Goal: Task Accomplishment & Management: Manage account settings

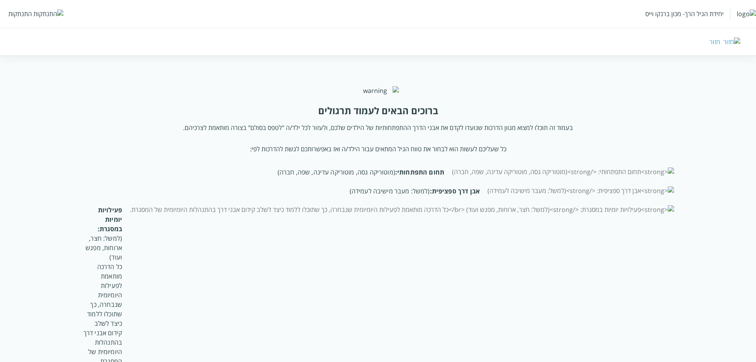
click at [26, 14] on div "התנתקות" at bounding box center [20, 13] width 24 height 9
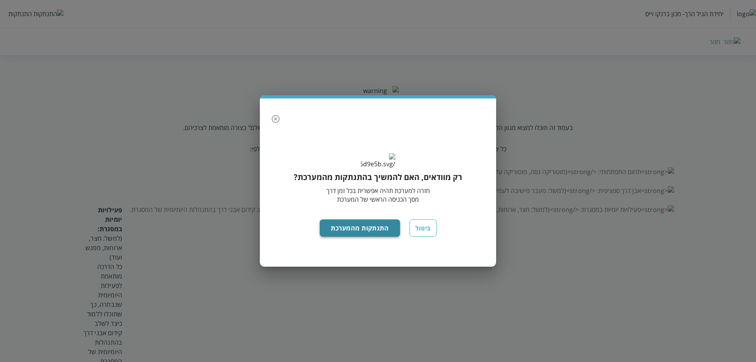
click at [349, 237] on button "התנתקות מהמערכת" at bounding box center [360, 227] width 81 height 17
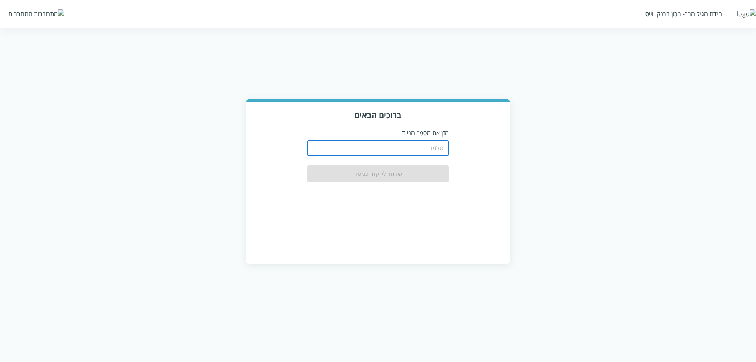
click at [421, 150] on input "tel" at bounding box center [378, 148] width 142 height 16
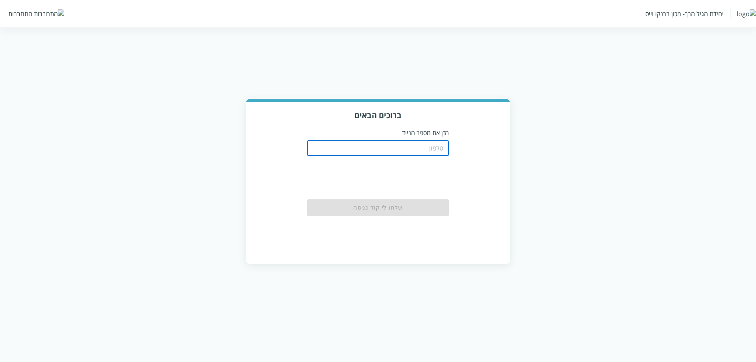
type input "0556756416"
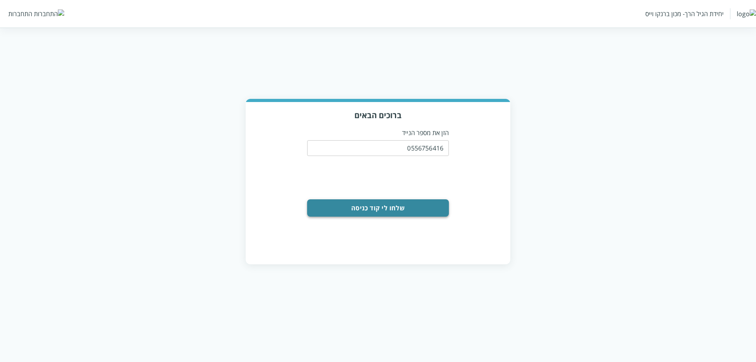
click at [411, 210] on button "שלחו לי קוד כניסה" at bounding box center [378, 207] width 142 height 17
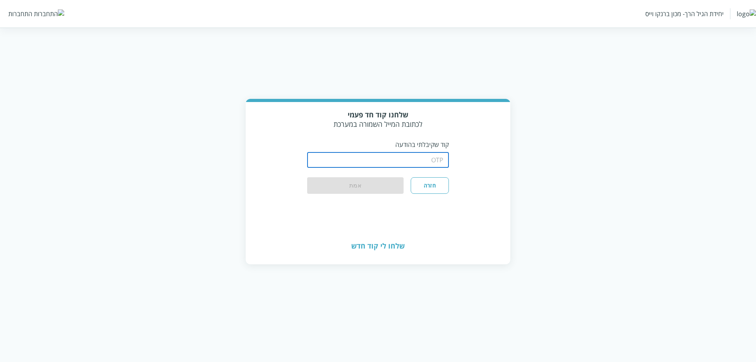
click at [415, 155] on input "string" at bounding box center [378, 160] width 142 height 16
type input "1234"
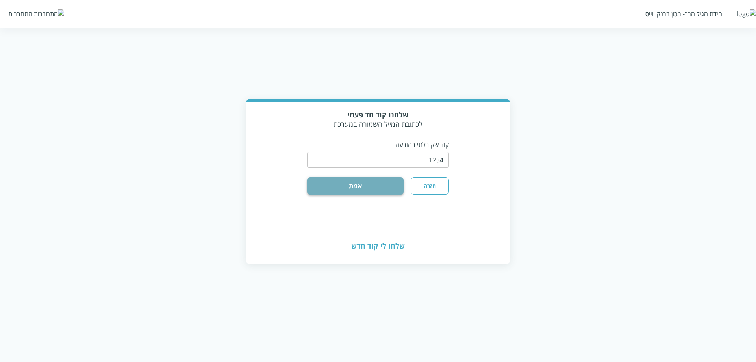
click at [325, 180] on button "אמת" at bounding box center [355, 185] width 97 height 17
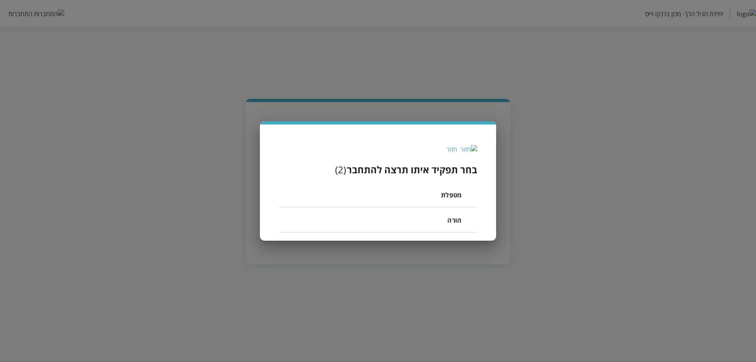
click at [451, 194] on span "מטפלת" at bounding box center [451, 194] width 20 height 9
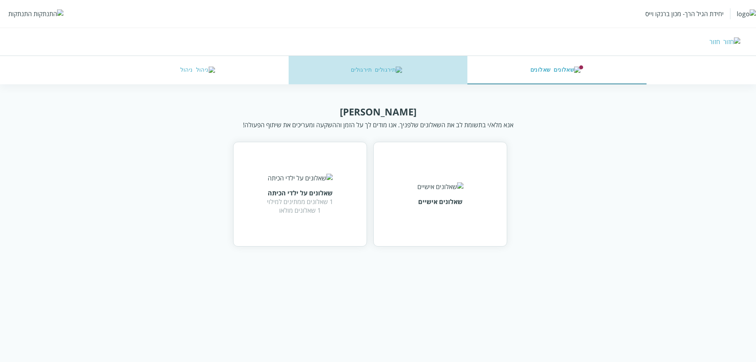
drag, startPoint x: 336, startPoint y: 63, endPoint x: 341, endPoint y: 71, distance: 9.2
click at [336, 63] on button "תירגולים" at bounding box center [378, 70] width 179 height 28
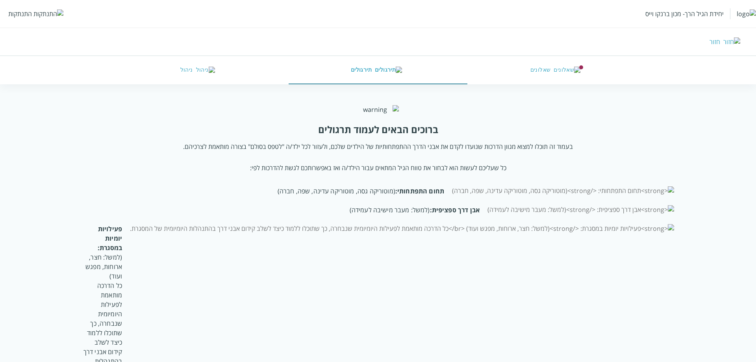
click at [198, 84] on html "יחידת הגיל הרך- מכון [PERSON_NAME] התנתקות חזור שאלונים תירגולים ניהול ברוכים ה…" at bounding box center [378, 232] width 756 height 464
click at [197, 69] on button "ניהול" at bounding box center [199, 70] width 179 height 28
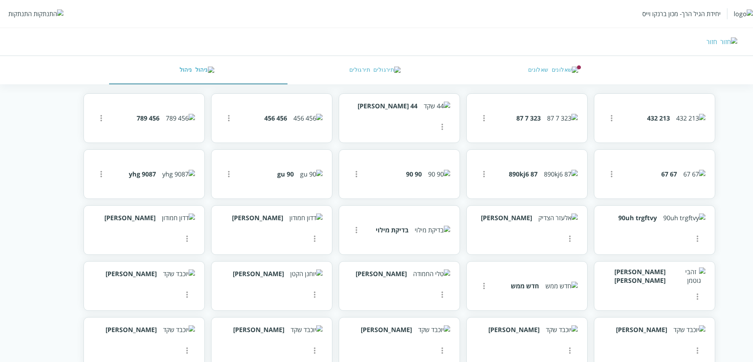
scroll to position [512, 0]
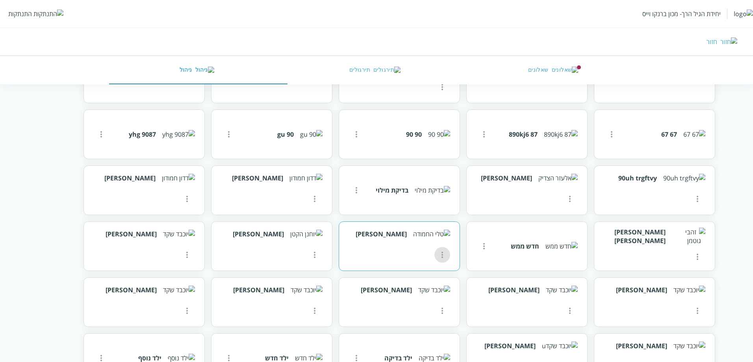
click at [607, 83] on icon "more" at bounding box center [611, 78] width 9 height 9
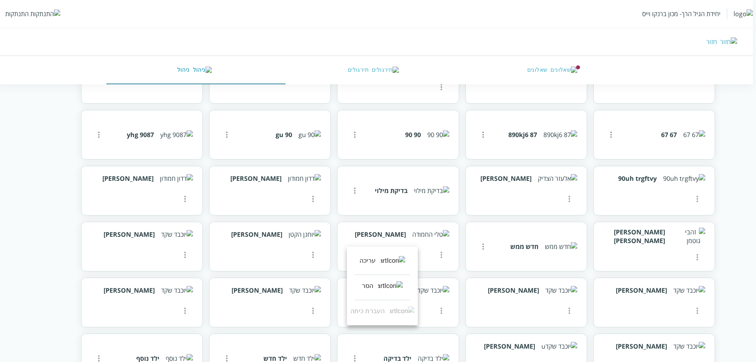
click at [478, 241] on div at bounding box center [378, 181] width 756 height 362
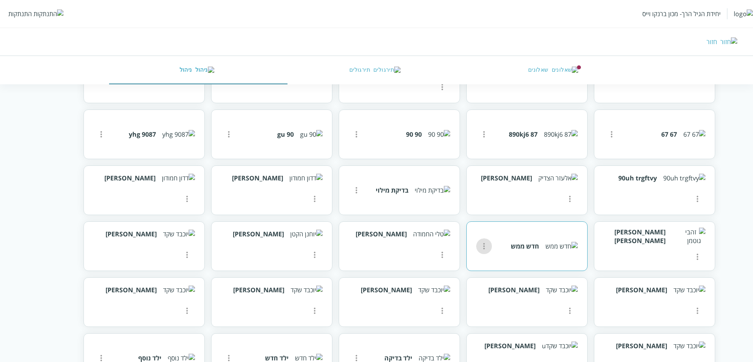
click at [611, 82] on icon "more" at bounding box center [612, 78] width 2 height 6
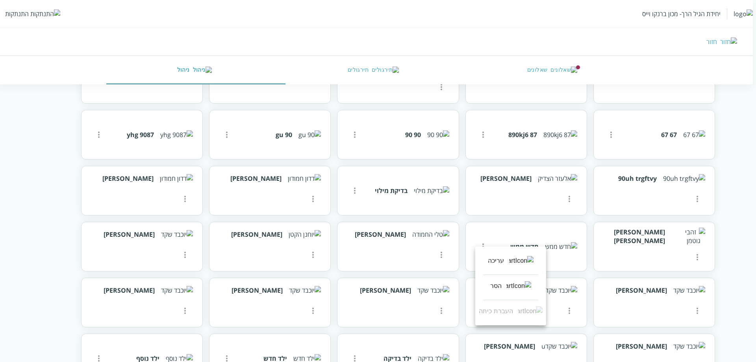
click at [741, 121] on div at bounding box center [378, 181] width 756 height 362
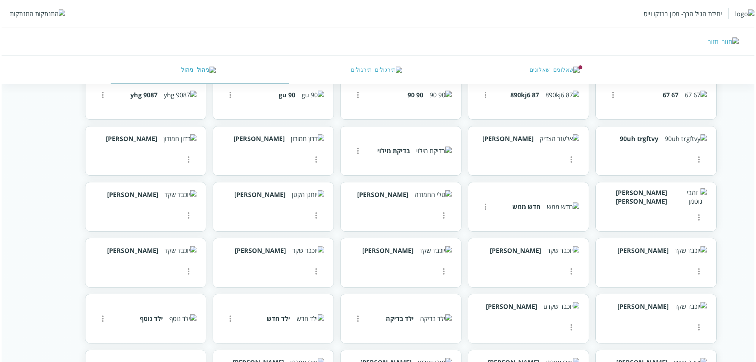
scroll to position [709, 0]
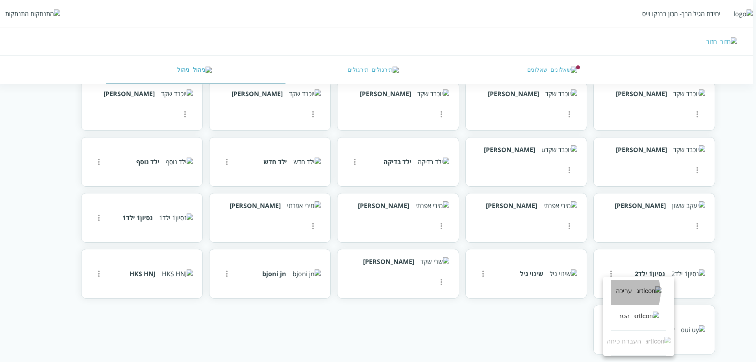
click at [621, 292] on li "עריכה" at bounding box center [638, 292] width 55 height 25
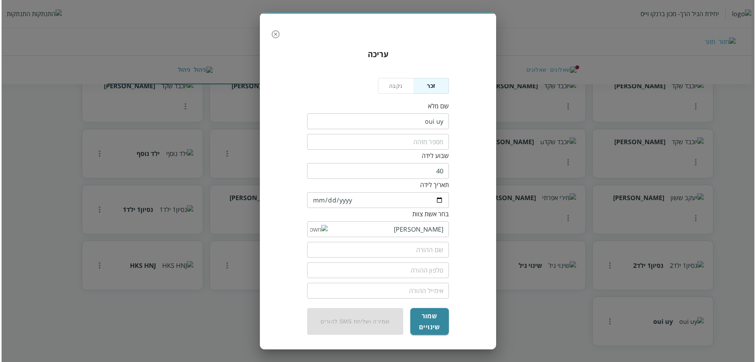
scroll to position [636, 0]
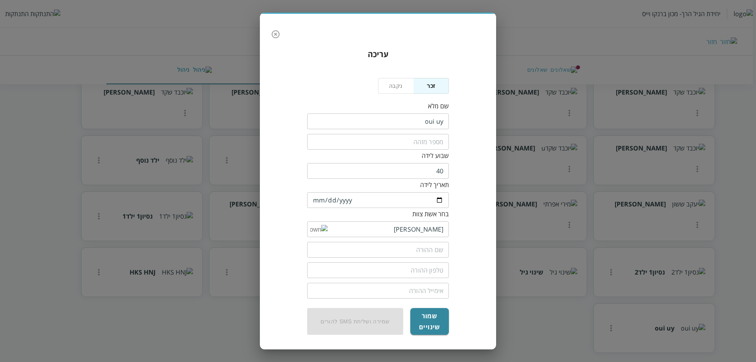
click at [276, 37] on icon "button" at bounding box center [275, 34] width 9 height 9
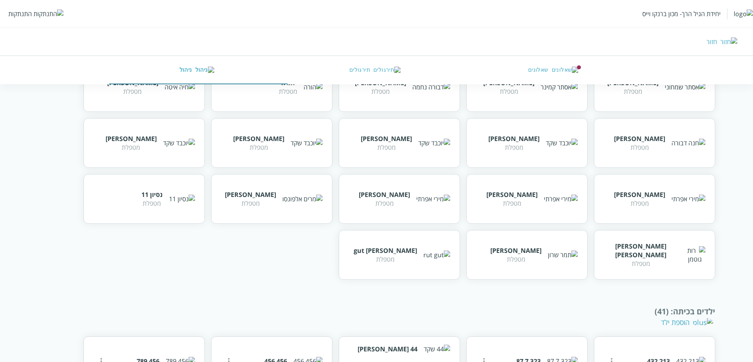
scroll to position [197, 0]
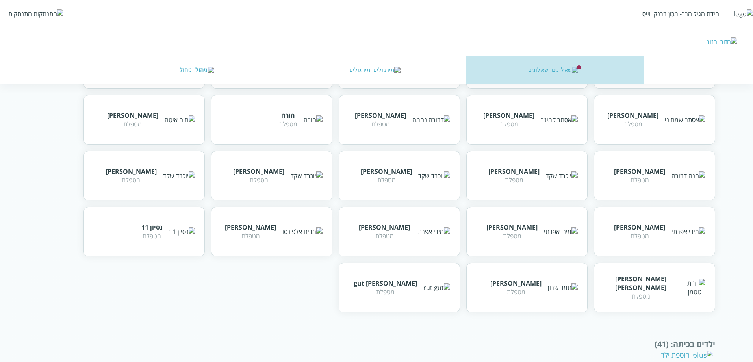
click at [522, 73] on button "שאלונים" at bounding box center [555, 70] width 178 height 28
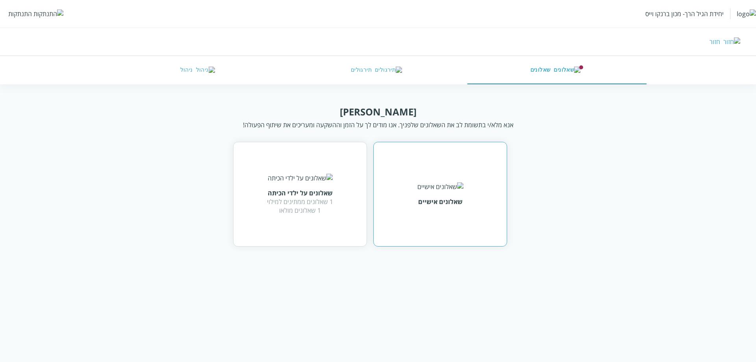
click at [428, 177] on div "שאלונים אישיים" at bounding box center [440, 194] width 134 height 105
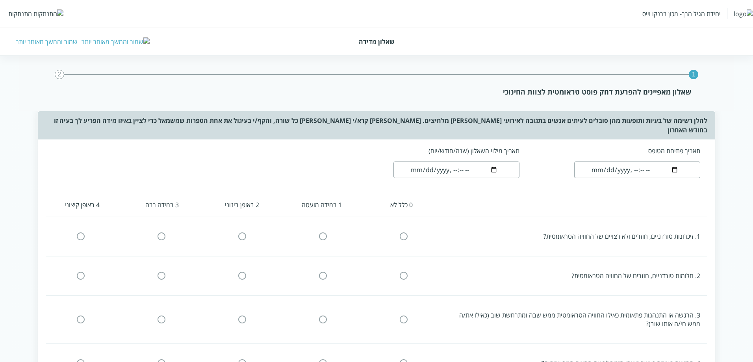
click at [50, 43] on div "שמור והמשך מאוחר יותר" at bounding box center [47, 41] width 62 height 9
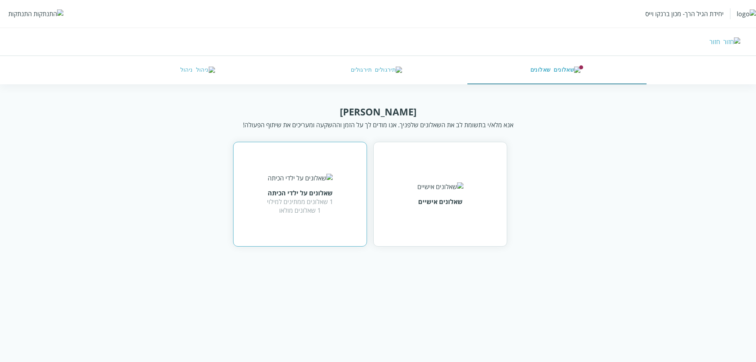
click at [334, 196] on div "שאלונים על ילדי הכיתה 1 שאלונים ממתינים למילוי 1 שאלונים מולאו" at bounding box center [300, 194] width 134 height 105
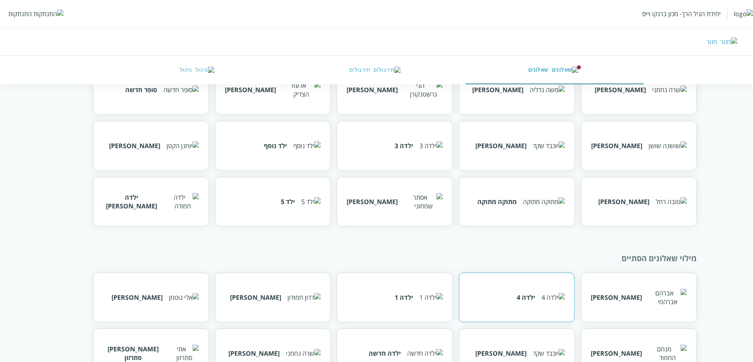
scroll to position [308, 0]
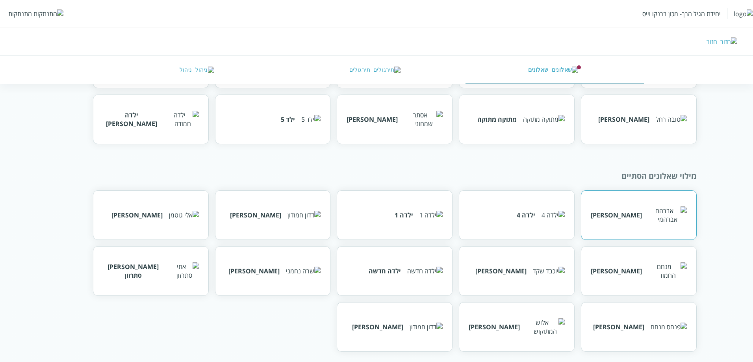
click at [630, 225] on div "[PERSON_NAME]" at bounding box center [639, 215] width 116 height 50
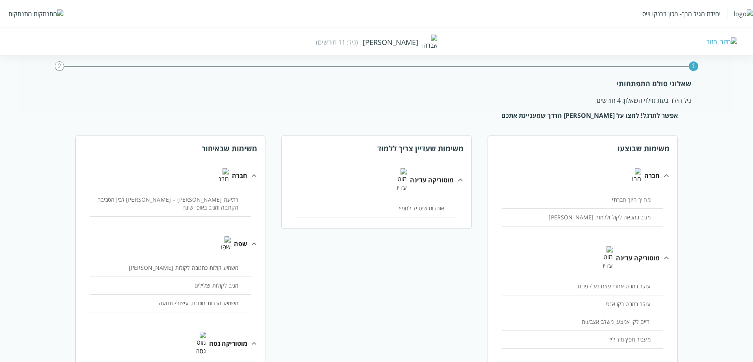
click at [662, 253] on icon at bounding box center [666, 257] width 9 height 9
click at [488, 238] on div "מוטוריקה עדינה" at bounding box center [582, 257] width 189 height 39
click at [664, 174] on icon at bounding box center [666, 175] width 5 height 3
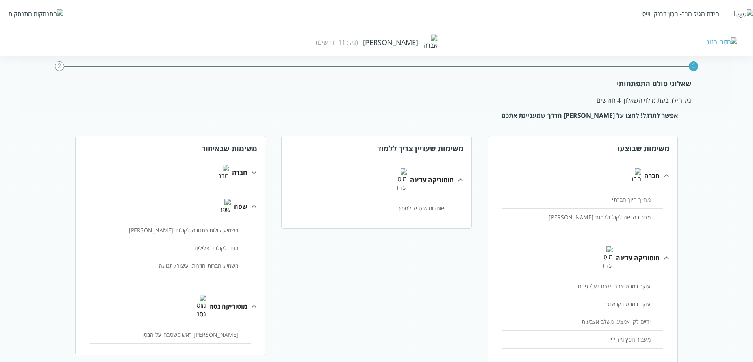
click at [662, 172] on icon at bounding box center [666, 175] width 9 height 9
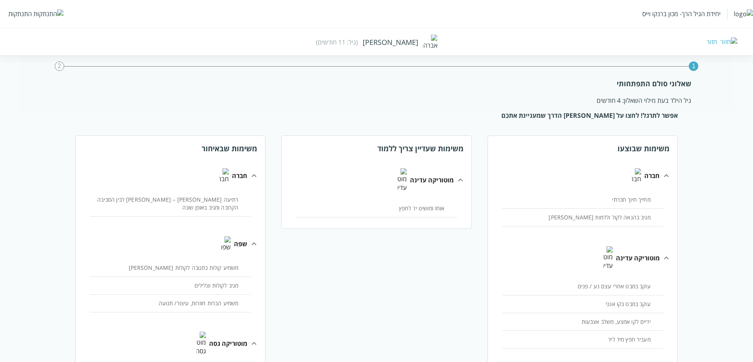
click at [59, 64] on div "2" at bounding box center [59, 65] width 9 height 9
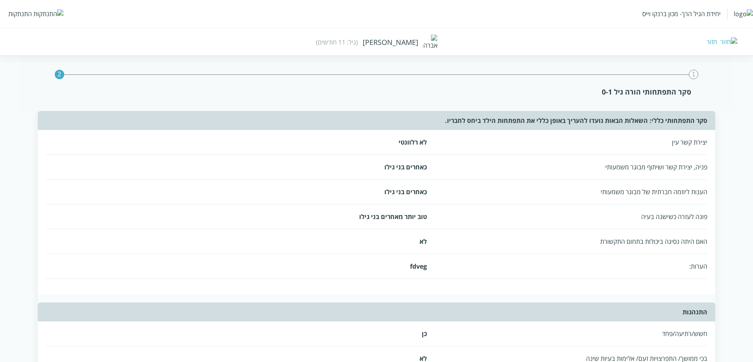
click at [732, 44] on img at bounding box center [728, 41] width 17 height 9
click at [732, 42] on img at bounding box center [728, 41] width 17 height 9
click at [733, 41] on img at bounding box center [728, 41] width 17 height 9
click at [733, 39] on img at bounding box center [728, 41] width 17 height 9
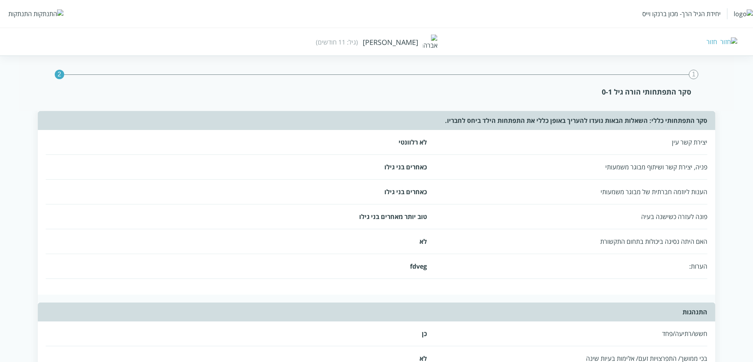
click at [733, 40] on img at bounding box center [728, 41] width 17 height 9
click at [693, 73] on div "1" at bounding box center [693, 74] width 9 height 9
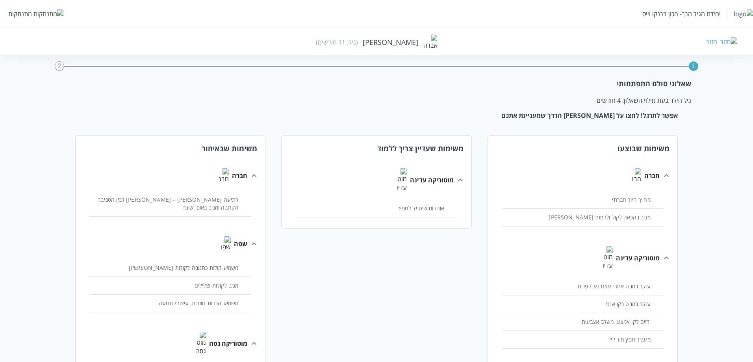
click at [730, 41] on div "חזור" at bounding box center [549, 41] width 376 height 9
click at [730, 39] on div "חזור" at bounding box center [549, 41] width 376 height 9
click at [732, 40] on img at bounding box center [728, 41] width 17 height 9
click at [733, 40] on img at bounding box center [728, 41] width 17 height 9
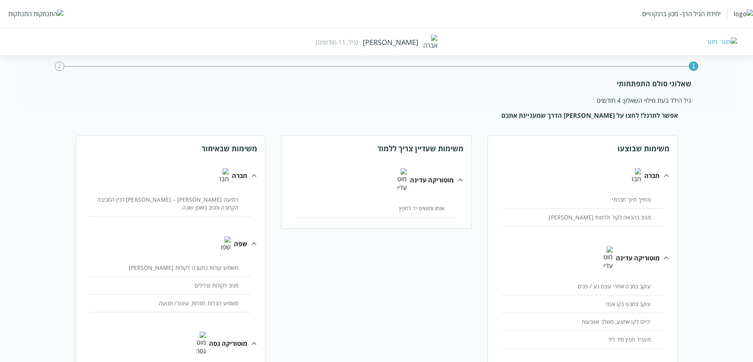
click at [733, 40] on img at bounding box center [728, 41] width 17 height 9
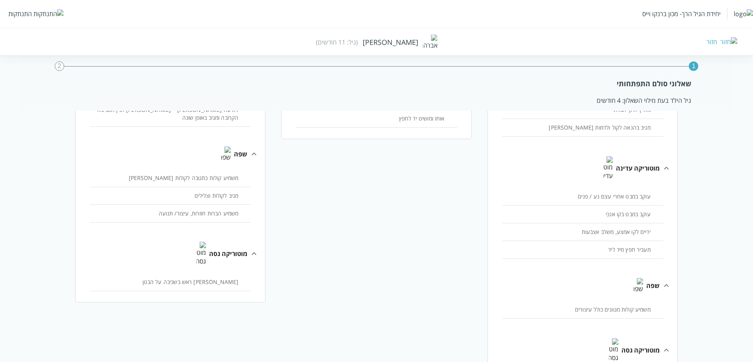
scroll to position [170, 0]
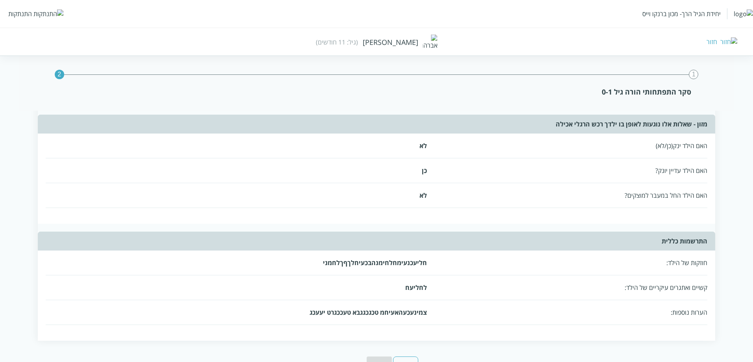
scroll to position [0, 0]
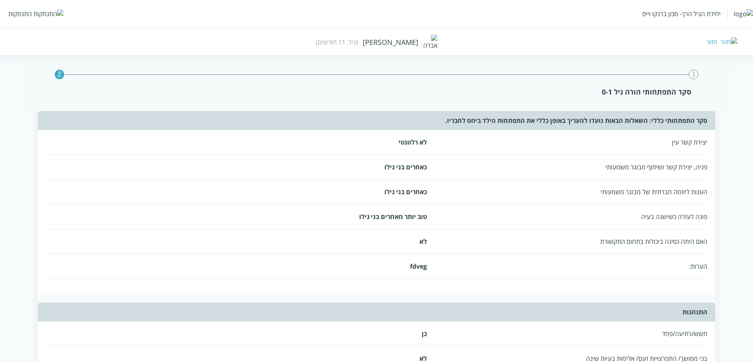
click at [734, 40] on img at bounding box center [728, 41] width 17 height 9
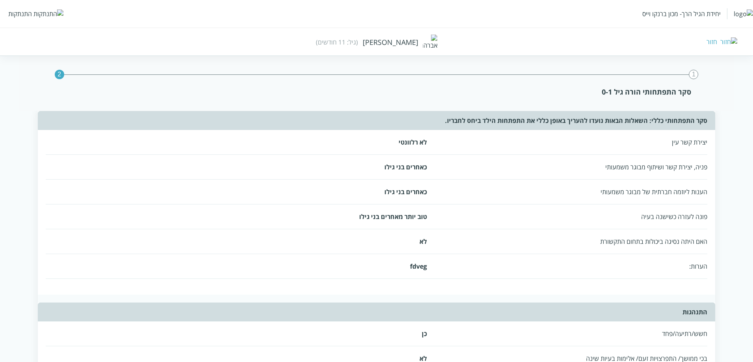
click at [733, 41] on img at bounding box center [728, 41] width 17 height 9
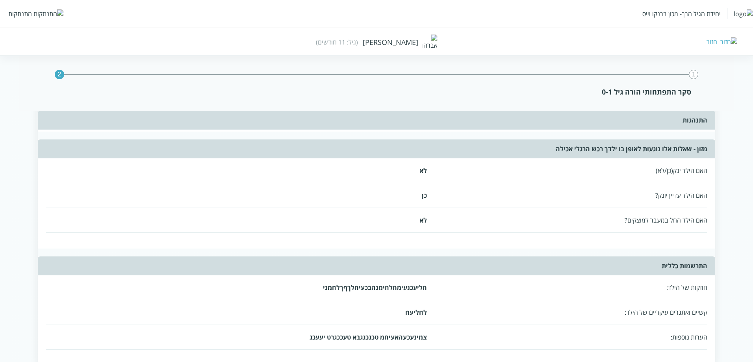
scroll to position [379, 0]
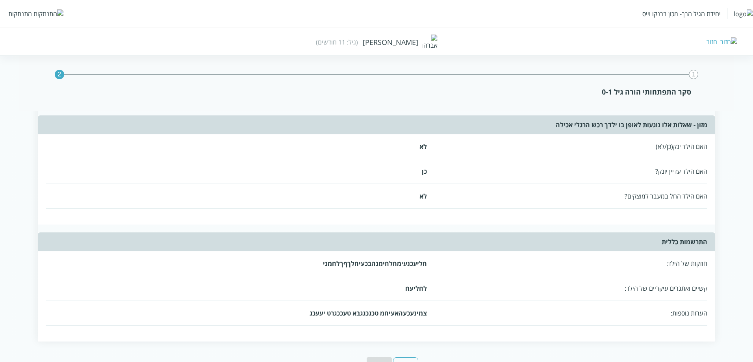
click at [412, 357] on button "חזרה" at bounding box center [405, 365] width 25 height 17
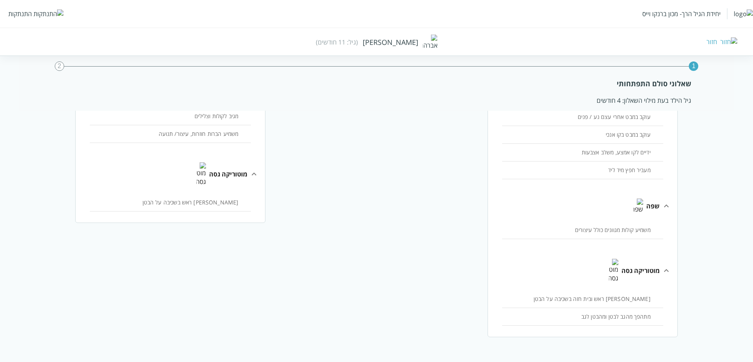
scroll to position [0, 0]
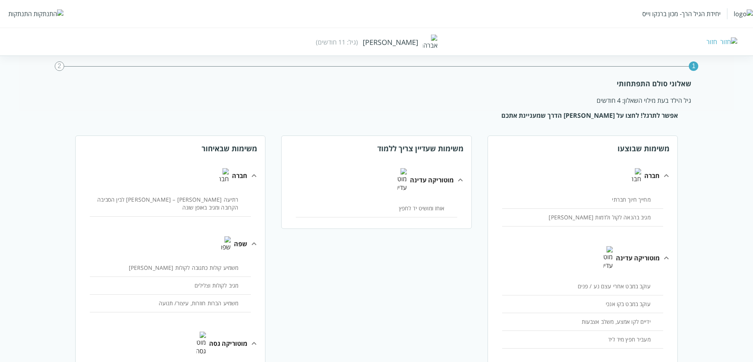
click at [395, 40] on div "חזור" at bounding box center [549, 41] width 376 height 9
click at [395, 41] on div "חזור" at bounding box center [549, 41] width 376 height 9
click at [333, 39] on div "יחידת הגיל הרך- מכון [PERSON_NAME] התנתקות חזור [PERSON_NAME] (גיל: 11 חודשים)" at bounding box center [376, 28] width 753 height 56
drag, startPoint x: 335, startPoint y: 39, endPoint x: 217, endPoint y: 33, distance: 117.5
click at [330, 37] on div "יחידת הגיל הרך- מכון [PERSON_NAME] התנתקות חזור [PERSON_NAME] (גיל: 11 חודשים)" at bounding box center [376, 28] width 753 height 56
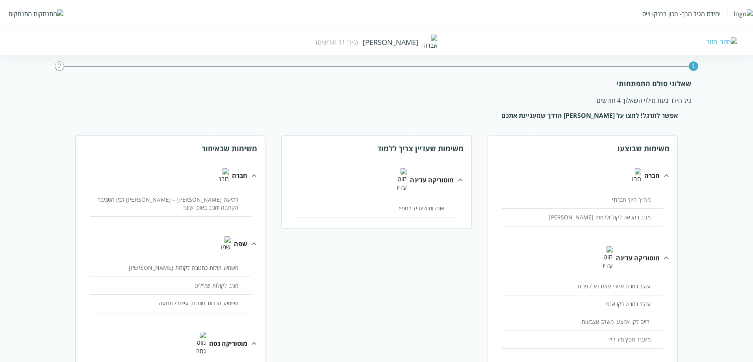
click at [731, 40] on img at bounding box center [728, 41] width 17 height 9
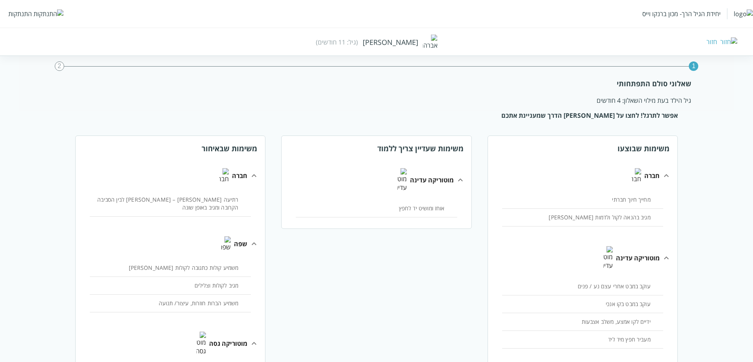
click at [733, 42] on img at bounding box center [728, 41] width 17 height 9
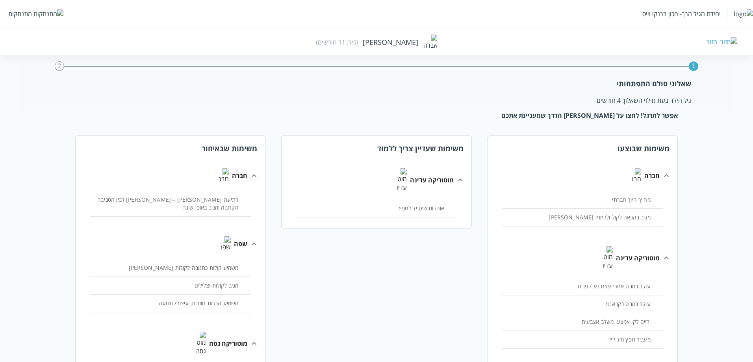
click at [733, 42] on img at bounding box center [728, 41] width 17 height 9
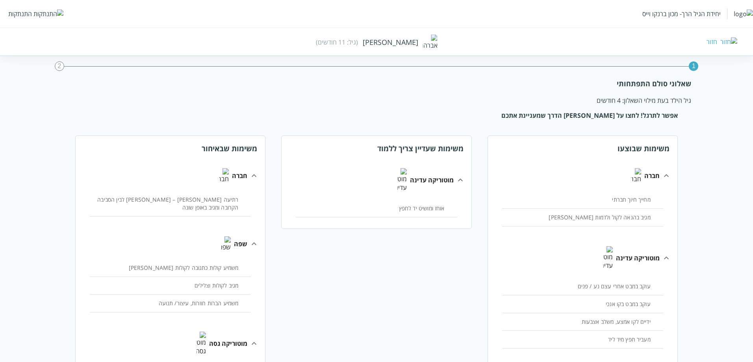
click at [732, 45] on img at bounding box center [728, 41] width 17 height 9
click at [734, 42] on img at bounding box center [728, 41] width 17 height 9
click at [734, 41] on img at bounding box center [728, 41] width 17 height 9
click at [655, 83] on div "שאלוני סולם התפתחותי" at bounding box center [376, 83] width 629 height 9
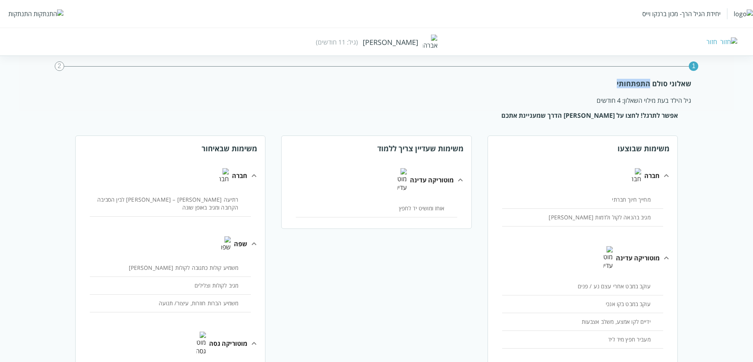
click at [655, 83] on div "שאלוני סולם התפתחותי" at bounding box center [376, 83] width 629 height 9
click at [679, 103] on div "גיל הילד בעת מילוי השאלון: 4 חודשים" at bounding box center [376, 100] width 629 height 9
click at [679, 102] on div "גיל הילד בעת מילוי השאלון: 4 חודשים" at bounding box center [376, 100] width 629 height 9
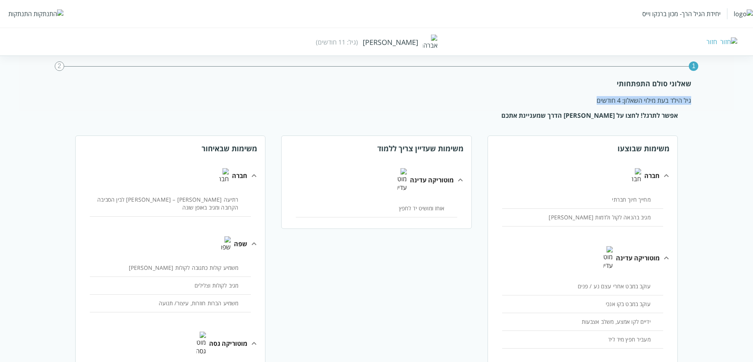
click at [679, 102] on div "גיל הילד בעת מילוי השאלון: 4 חודשים" at bounding box center [376, 100] width 629 height 9
click at [660, 117] on b "אפשר לתרגל! לחצו על [PERSON_NAME] הדרך שמעניינת אתכם" at bounding box center [589, 115] width 176 height 9
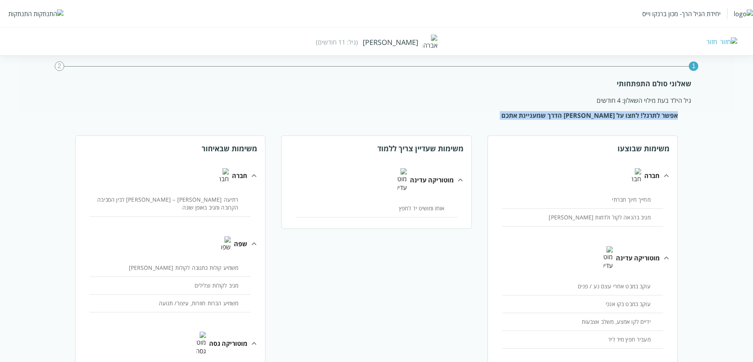
click at [660, 117] on b "אפשר לתרגל! לחצו על [PERSON_NAME] הדרך שמעניינת אתכם" at bounding box center [589, 115] width 176 height 9
click at [693, 113] on div "1 2 שאלוני סולם התפתחותי גיל הילד בעת מילוי השאלון: 4 חודשים אפשר לתרגל! לחצו ע…" at bounding box center [376, 322] width 753 height 472
click at [727, 46] on div "יחידת הגיל הרך- מכון [PERSON_NAME] התנתקות חזור [PERSON_NAME] (גיל: 11 חודשים)" at bounding box center [376, 28] width 753 height 56
click at [731, 43] on img at bounding box center [728, 41] width 17 height 9
click at [717, 44] on div "חזור" at bounding box center [712, 41] width 11 height 9
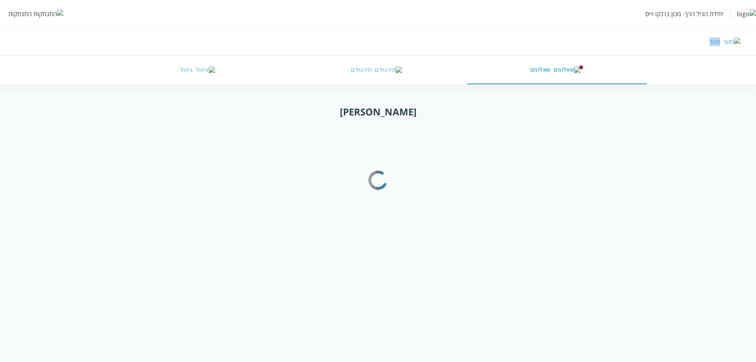
drag, startPoint x: 724, startPoint y: 44, endPoint x: 716, endPoint y: 60, distance: 18.3
click at [720, 44] on div "חזור" at bounding box center [715, 41] width 11 height 9
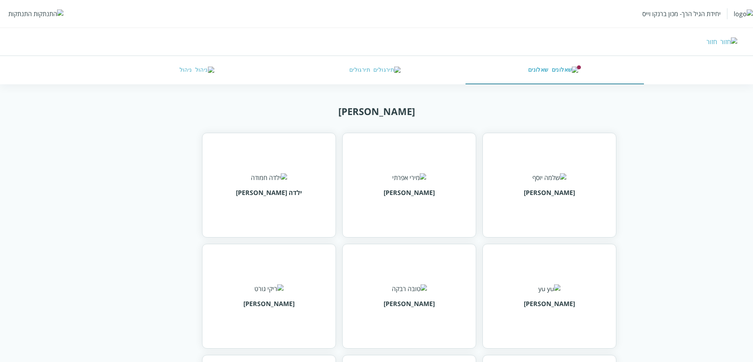
click at [368, 76] on button "תירגולים" at bounding box center [377, 70] width 178 height 28
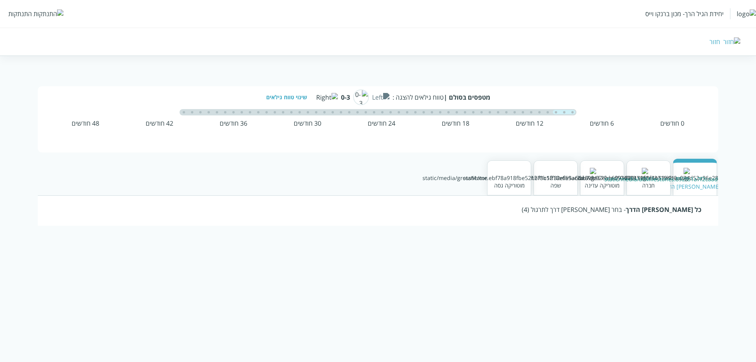
click at [661, 178] on div "חברה" at bounding box center [649, 177] width 44 height 35
click at [596, 178] on img at bounding box center [602, 175] width 176 height 14
click at [561, 169] on img at bounding box center [555, 175] width 185 height 14
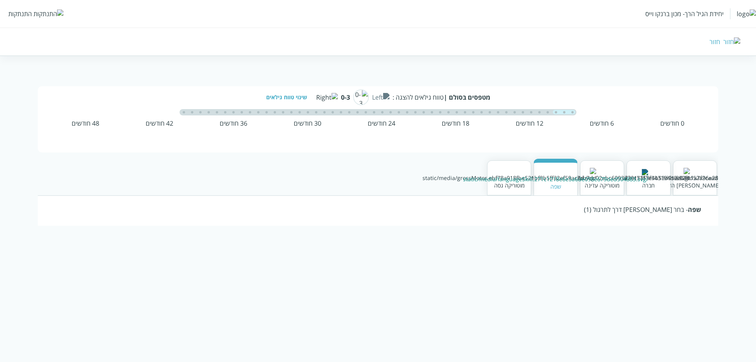
click at [313, 96] on div "שינוי טווח גילאים" at bounding box center [289, 96] width 47 height 7
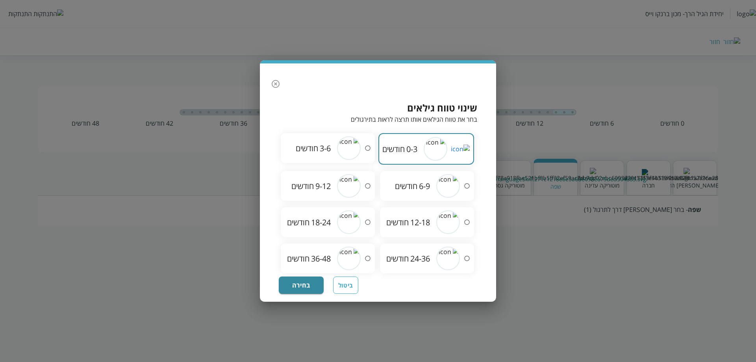
click at [362, 180] on input "radio" at bounding box center [368, 186] width 14 height 24
radio input "true"
radio input "false"
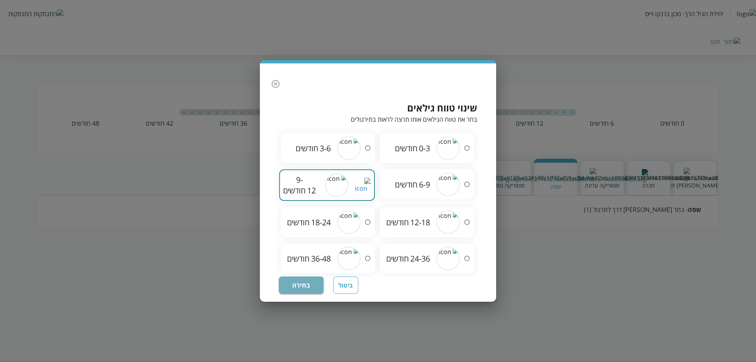
click at [314, 281] on button "בחירה" at bounding box center [301, 285] width 45 height 17
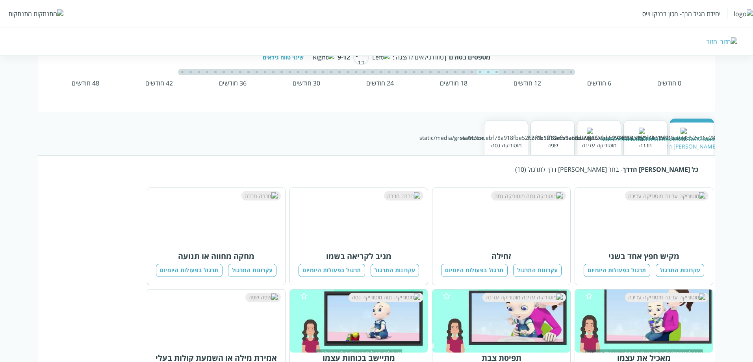
scroll to position [75, 0]
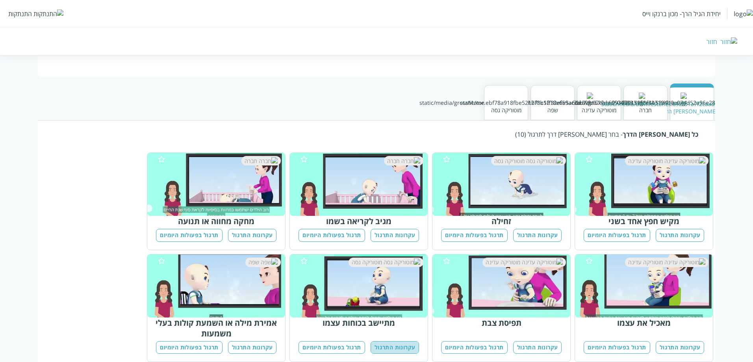
click at [397, 341] on button "עקרונות התרגול" at bounding box center [395, 347] width 49 height 13
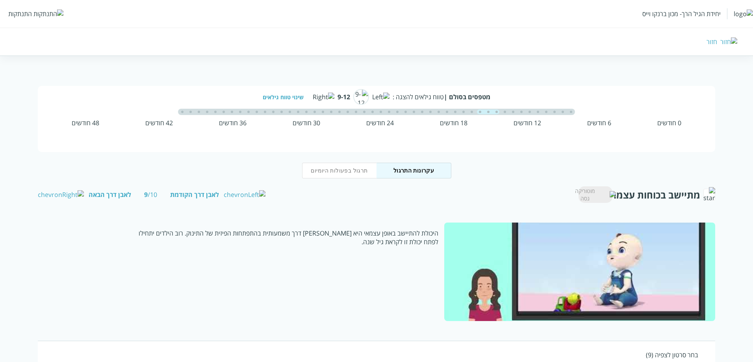
click at [356, 174] on button "תרגול בפעולות היומיום" at bounding box center [339, 171] width 75 height 16
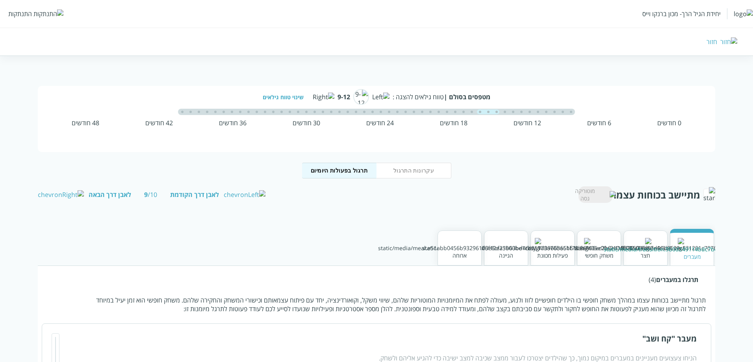
click at [310, 96] on div "שינוי טווח גילאים" at bounding box center [286, 96] width 47 height 7
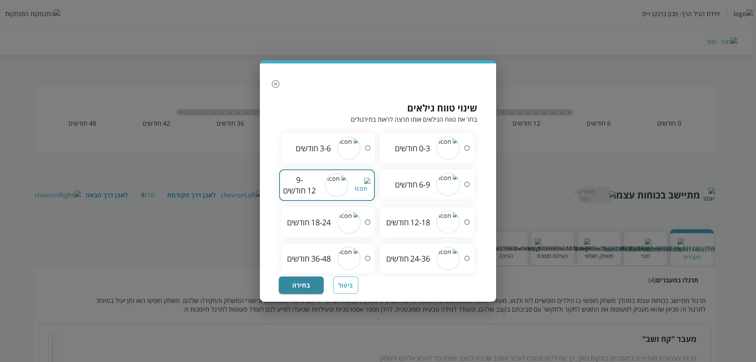
click at [439, 143] on img at bounding box center [448, 148] width 24 height 24
radio input "true"
radio input "false"
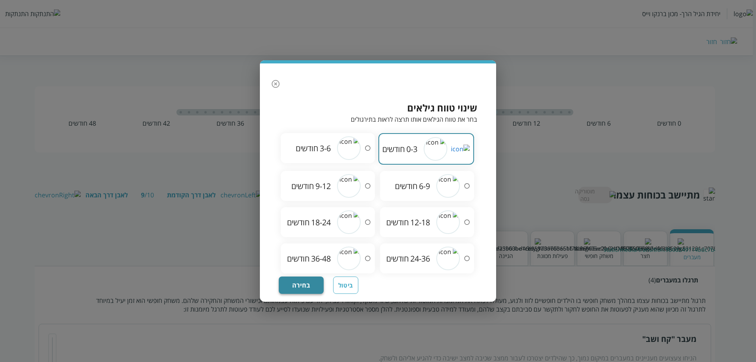
click at [308, 283] on button "בחירה" at bounding box center [301, 285] width 45 height 17
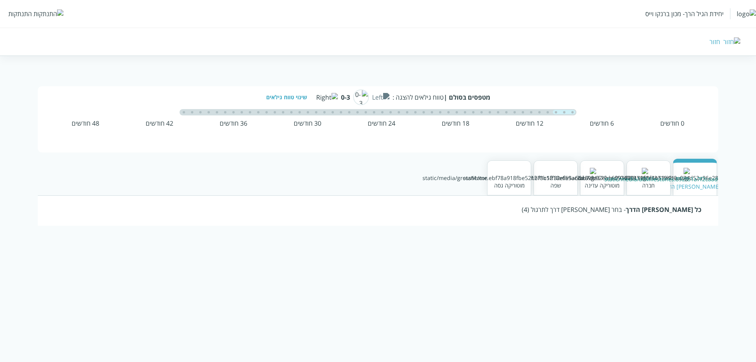
click at [648, 182] on div "חברה" at bounding box center [648, 185] width 163 height 7
click at [609, 191] on div "מוטוריקה עדינה" at bounding box center [602, 177] width 44 height 35
click at [696, 186] on div "כל [PERSON_NAME] הדרך" at bounding box center [696, 185] width 182 height 7
click at [653, 215] on div "כל [PERSON_NAME] הדרך - בחר [PERSON_NAME] דרך לתרגול (4)" at bounding box center [378, 210] width 681 height 30
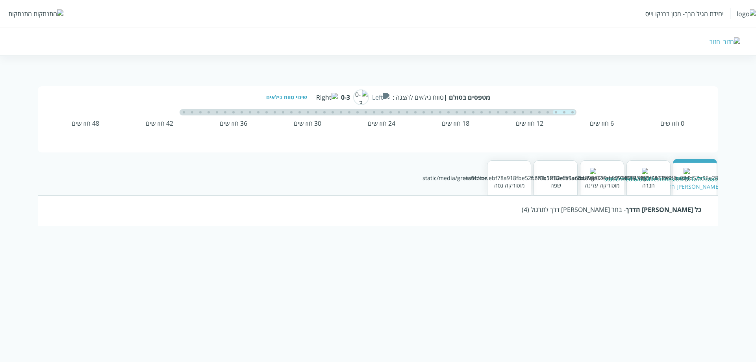
click at [616, 209] on div "כל [PERSON_NAME] הדרך - בחר [PERSON_NAME] דרך לתרגול (4)" at bounding box center [378, 209] width 647 height 9
click at [313, 98] on div "שינוי טווח גילאים" at bounding box center [289, 96] width 47 height 7
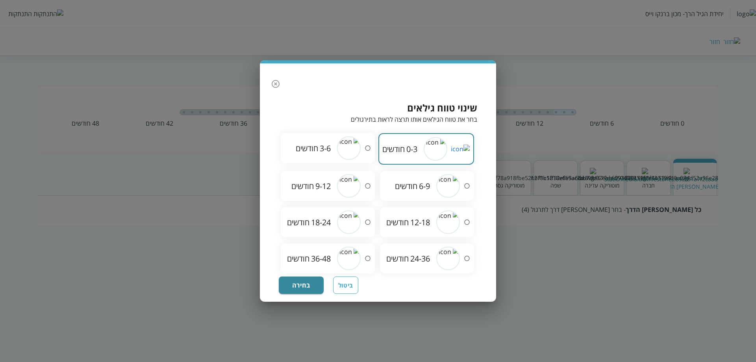
click at [342, 180] on img at bounding box center [349, 186] width 24 height 24
radio input "false"
radio input "true"
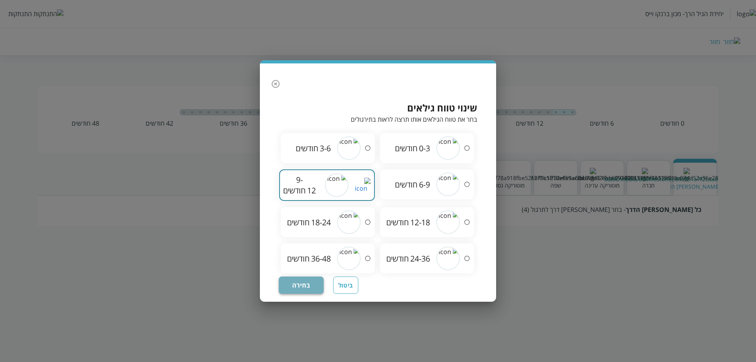
click at [321, 277] on button "בחירה" at bounding box center [301, 285] width 45 height 17
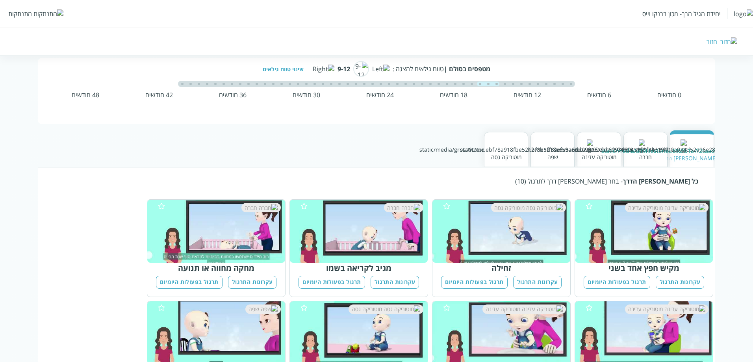
scroll to position [75, 0]
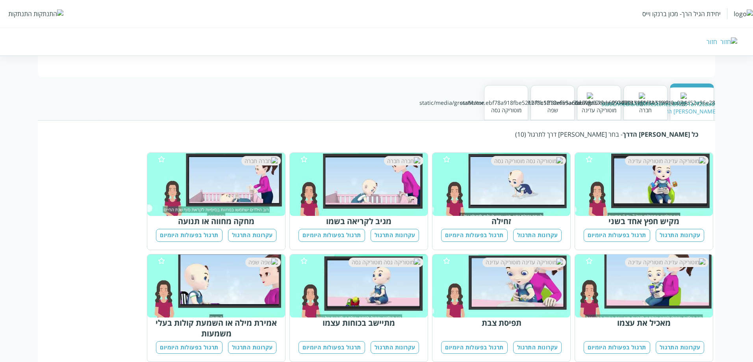
click at [683, 229] on button "עקרונות התרגול" at bounding box center [680, 235] width 49 height 13
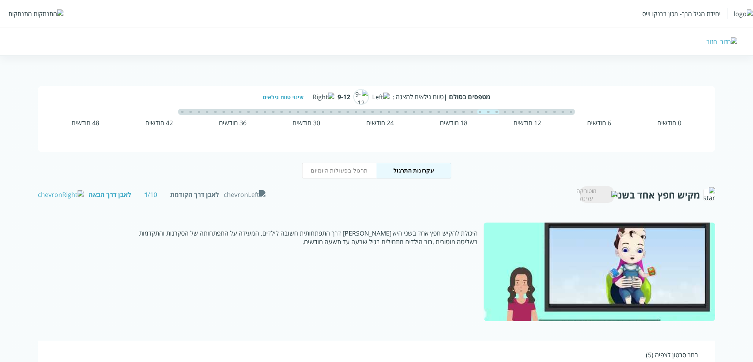
click at [89, 194] on div "לאבן דרך הבאה" at bounding box center [110, 194] width 43 height 9
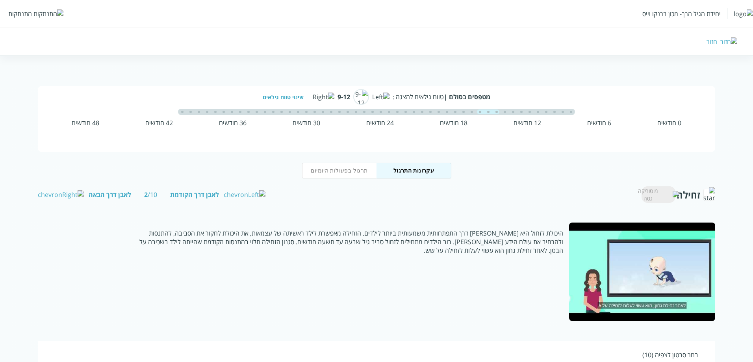
click at [89, 194] on div "לאבן דרך הבאה" at bounding box center [110, 194] width 43 height 9
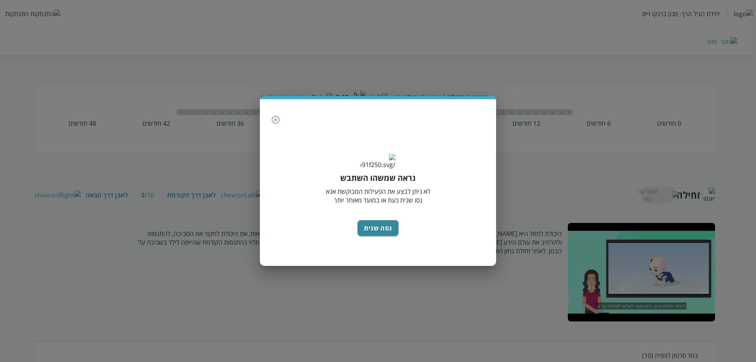
click at [279, 120] on button "button" at bounding box center [276, 120] width 16 height 16
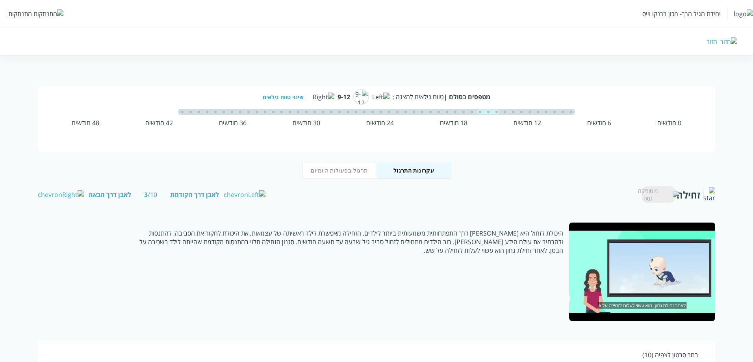
click at [310, 95] on div "שינוי טווח גילאים" at bounding box center [286, 96] width 47 height 7
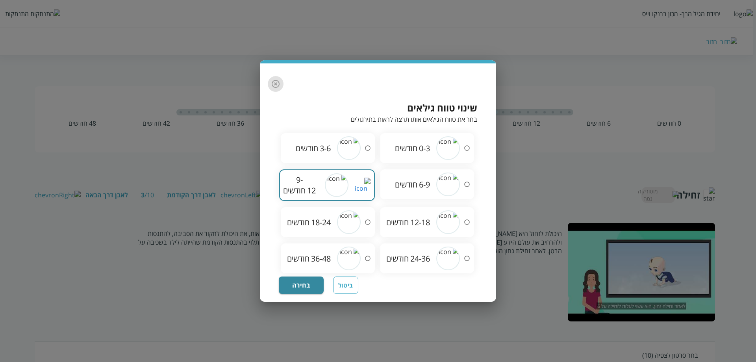
click at [277, 87] on icon "button" at bounding box center [275, 83] width 9 height 9
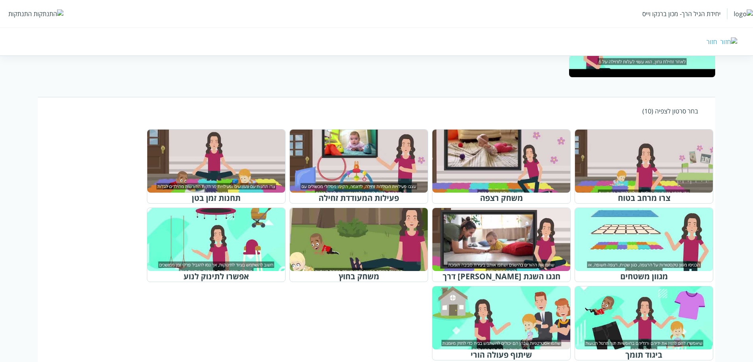
scroll to position [251, 0]
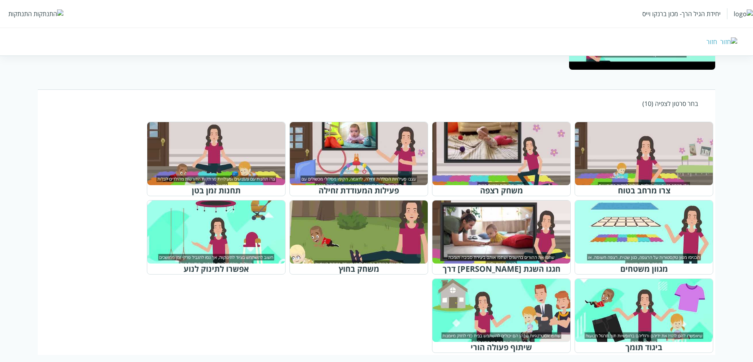
click at [752, 340] on div "מטפסים בסולם | טווח גילאים להצגה : 9-12 שינוי טווח גילאים 0 חודשים 6 חודשים 12 …" at bounding box center [376, 95] width 753 height 520
click at [717, 41] on div "חזור" at bounding box center [712, 41] width 11 height 9
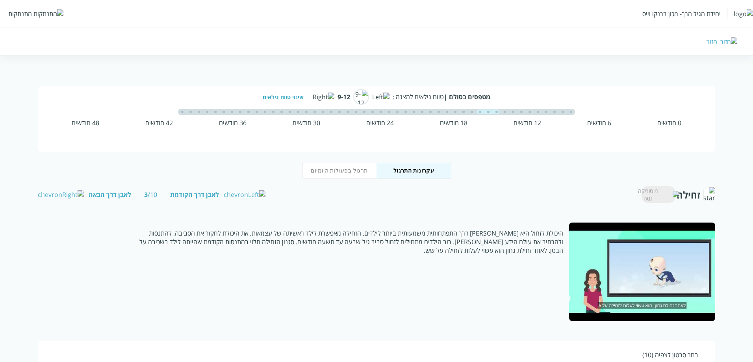
click at [170, 194] on div "לאבן דרך הקודמת" at bounding box center [194, 194] width 49 height 9
click at [310, 95] on div "שינוי טווח גילאים" at bounding box center [286, 96] width 47 height 7
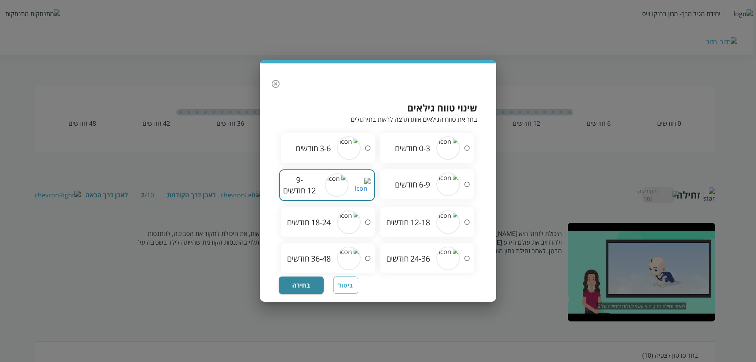
click at [440, 260] on img at bounding box center [448, 259] width 24 height 24
radio input "false"
radio input "true"
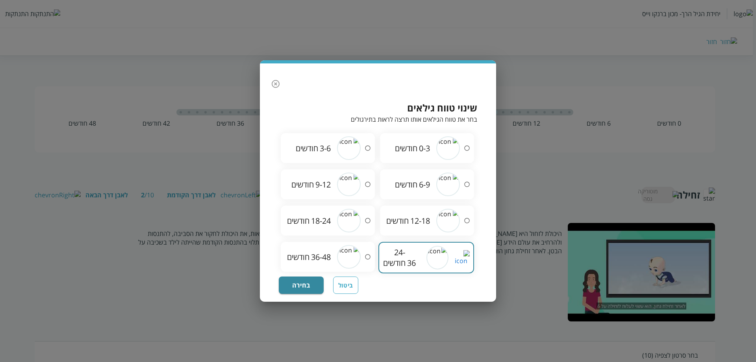
drag, startPoint x: 303, startPoint y: 275, endPoint x: 303, endPoint y: 280, distance: 4.7
click at [303, 277] on button "בחירה" at bounding box center [301, 285] width 45 height 17
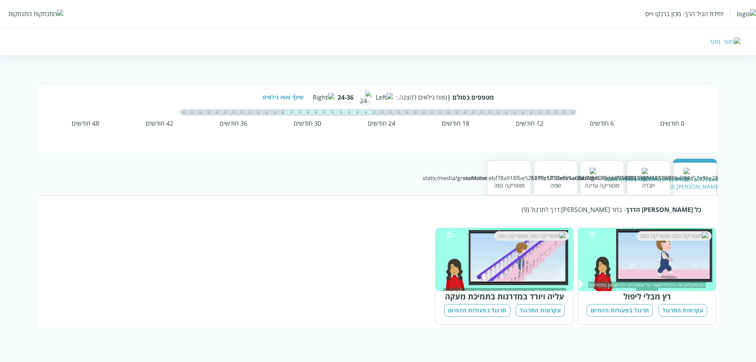
drag, startPoint x: 737, startPoint y: 41, endPoint x: 733, endPoint y: 43, distance: 4.3
click at [736, 42] on img at bounding box center [732, 41] width 17 height 9
click at [734, 41] on img at bounding box center [732, 41] width 17 height 9
click at [720, 42] on div "חזור" at bounding box center [715, 41] width 11 height 9
click at [736, 41] on img at bounding box center [732, 41] width 17 height 9
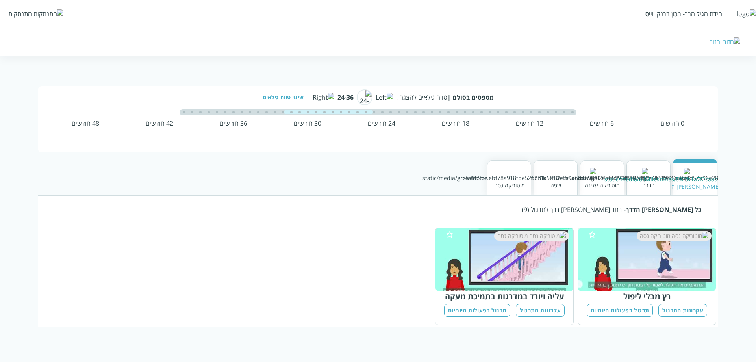
click at [736, 41] on img at bounding box center [732, 41] width 17 height 9
click at [646, 17] on div "יחידת הגיל הרך- מכון ברנקו וייס" at bounding box center [685, 13] width 78 height 9
click at [20, 11] on div "התנתקות" at bounding box center [20, 13] width 24 height 9
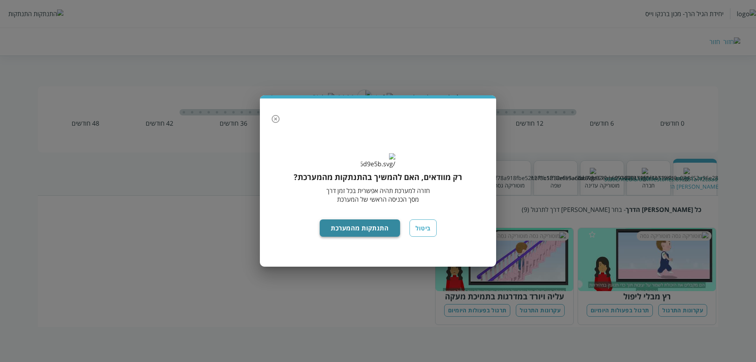
click at [350, 237] on button "התנתקות מהמערכת" at bounding box center [360, 227] width 81 height 17
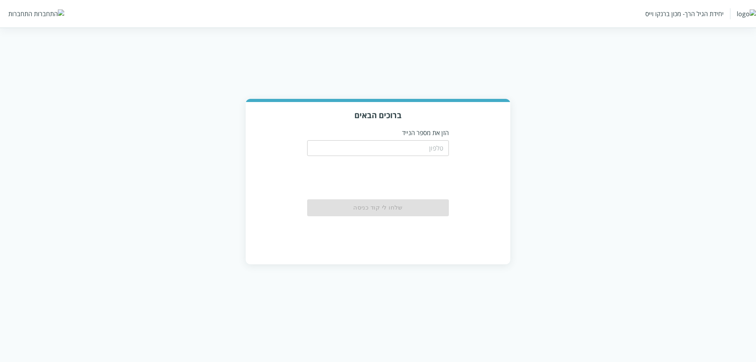
click at [409, 140] on input "tel" at bounding box center [378, 148] width 142 height 16
type input "0504544444"
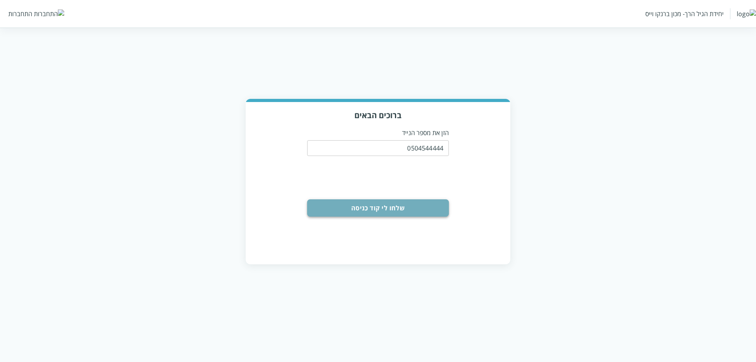
click at [425, 199] on button "שלחו לי קוד כניסה" at bounding box center [378, 207] width 142 height 17
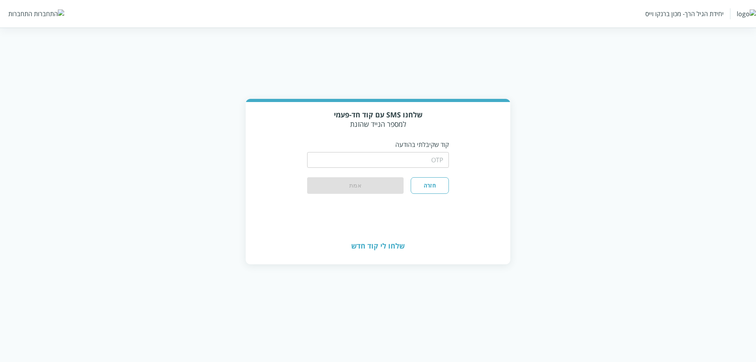
click at [428, 152] on input "string" at bounding box center [378, 160] width 142 height 16
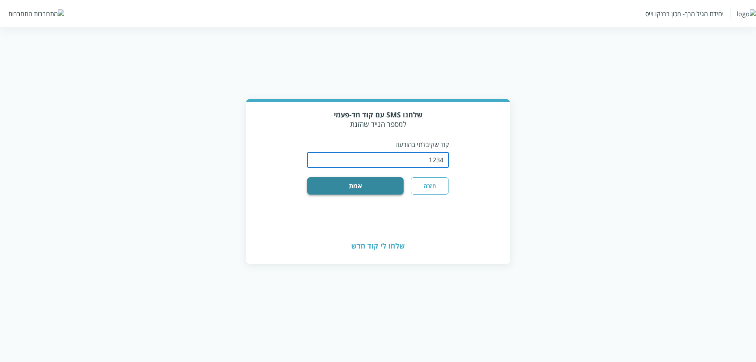
type input "1234"
click at [318, 180] on button "אמת" at bounding box center [355, 185] width 97 height 17
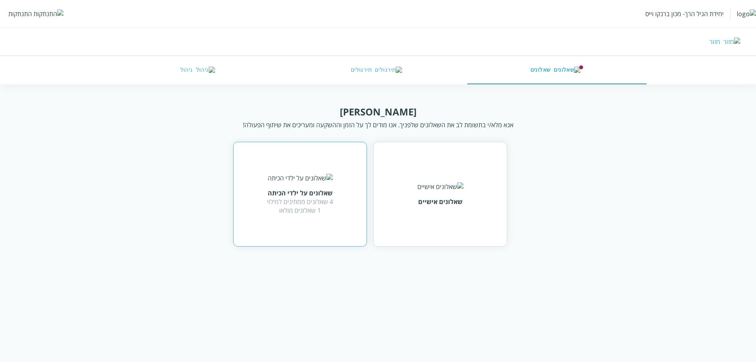
click at [320, 211] on div "שאלונים על ילדי הכיתה 4 שאלונים ממתינים למילוי 1 שאלונים מולאו" at bounding box center [300, 194] width 134 height 105
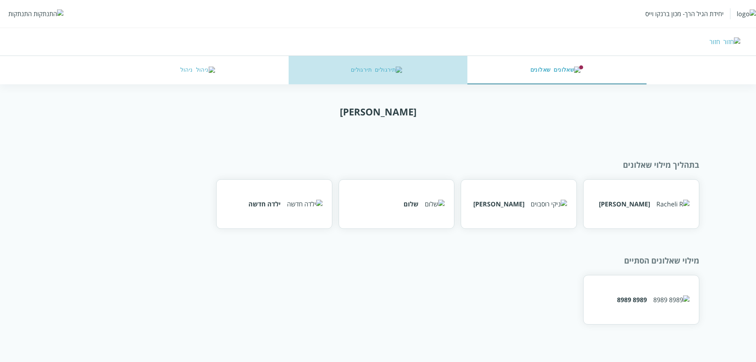
drag, startPoint x: 386, startPoint y: 59, endPoint x: 387, endPoint y: 64, distance: 5.6
click at [387, 64] on button "תירגולים" at bounding box center [378, 70] width 179 height 28
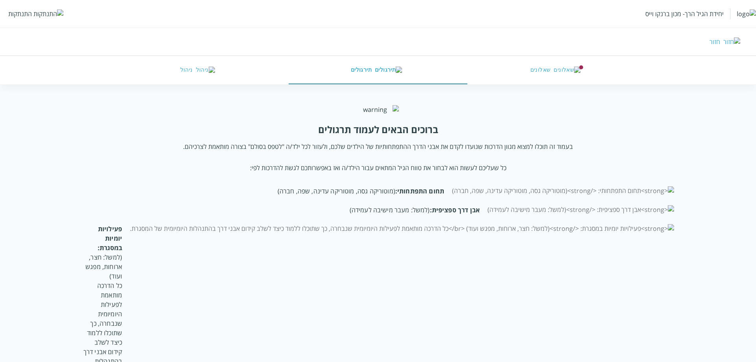
click at [590, 76] on button "שאלונים" at bounding box center [557, 70] width 179 height 28
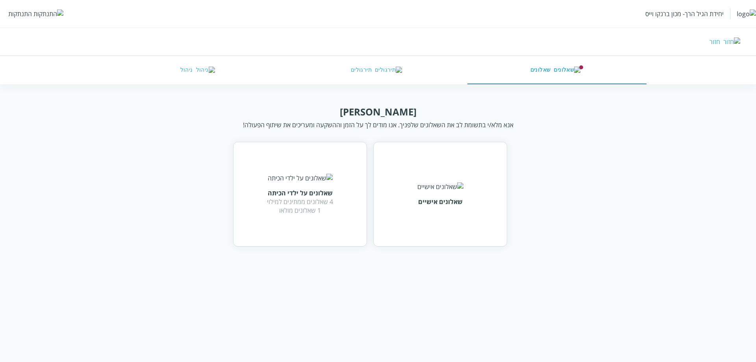
click at [182, 74] on button "ניהול" at bounding box center [199, 70] width 179 height 28
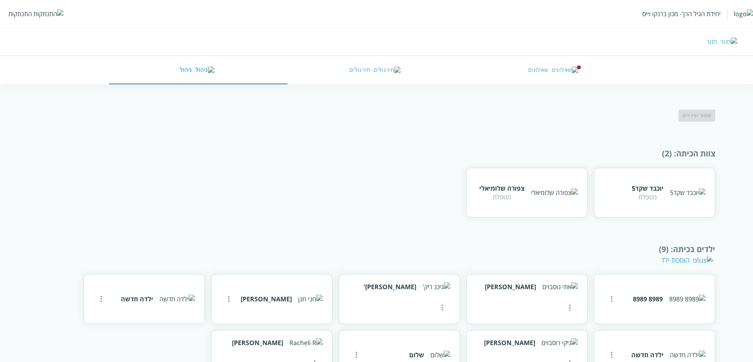
scroll to position [54, 0]
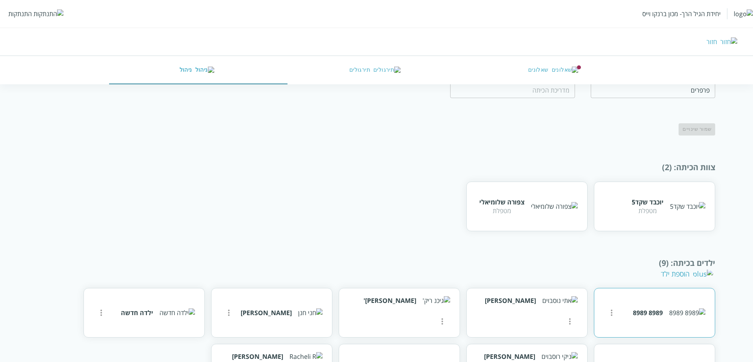
click at [613, 308] on icon "more" at bounding box center [611, 312] width 9 height 9
click at [609, 237] on div at bounding box center [378, 181] width 756 height 362
click at [607, 308] on icon "more" at bounding box center [611, 312] width 9 height 9
drag, startPoint x: 355, startPoint y: 304, endPoint x: 353, endPoint y: 308, distance: 4.1
click at [355, 305] on div at bounding box center [378, 181] width 756 height 362
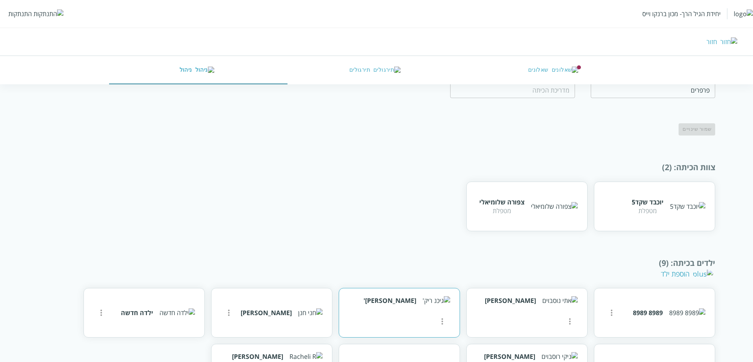
click at [604, 308] on button "more" at bounding box center [612, 313] width 16 height 16
click at [386, 233] on div at bounding box center [378, 181] width 756 height 362
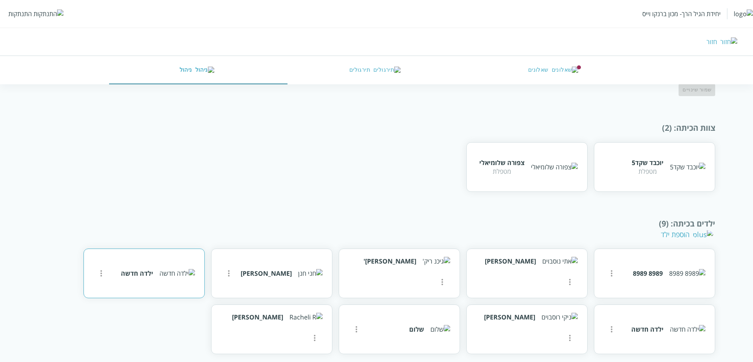
click at [110, 265] on div "ילדה חדשה" at bounding box center [144, 274] width 121 height 50
click at [604, 265] on button "more" at bounding box center [612, 273] width 16 height 16
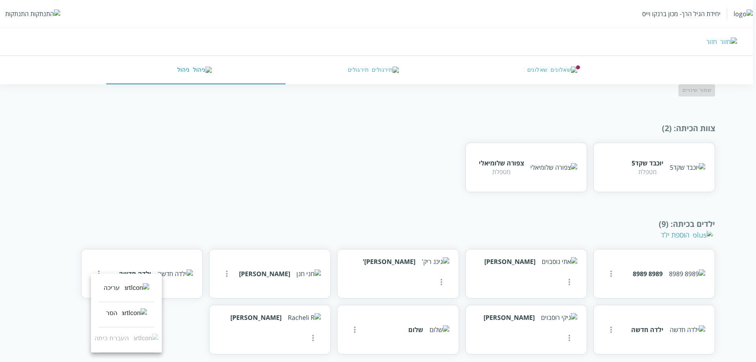
click at [279, 174] on div at bounding box center [378, 181] width 756 height 362
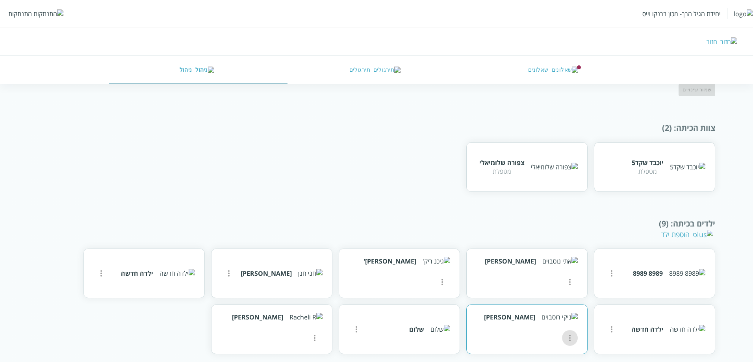
click at [607, 278] on icon "more" at bounding box center [611, 273] width 9 height 9
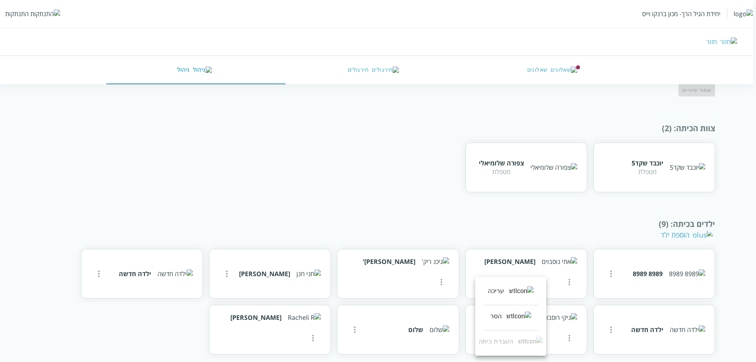
click at [476, 171] on div at bounding box center [378, 181] width 756 height 362
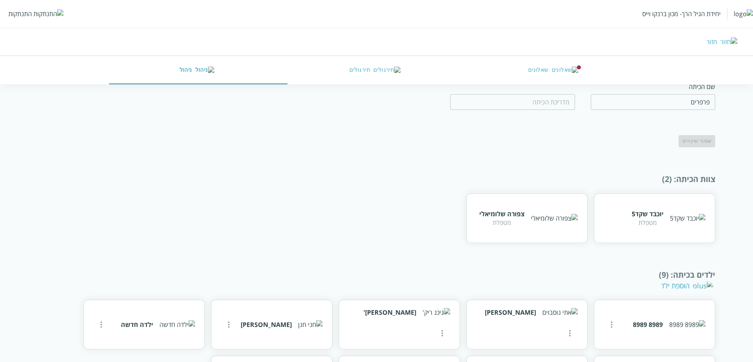
scroll to position [0, 0]
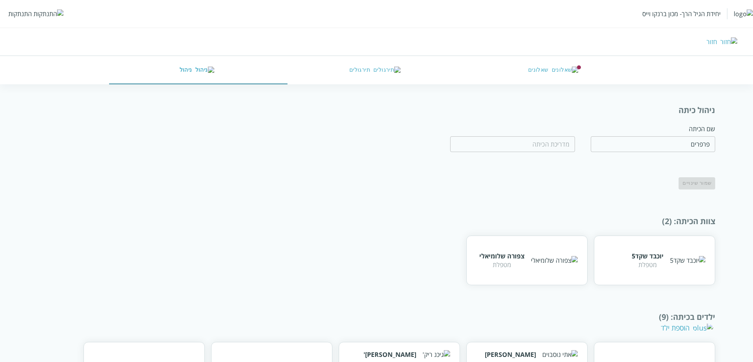
click at [348, 72] on button "תירגולים" at bounding box center [377, 70] width 178 height 28
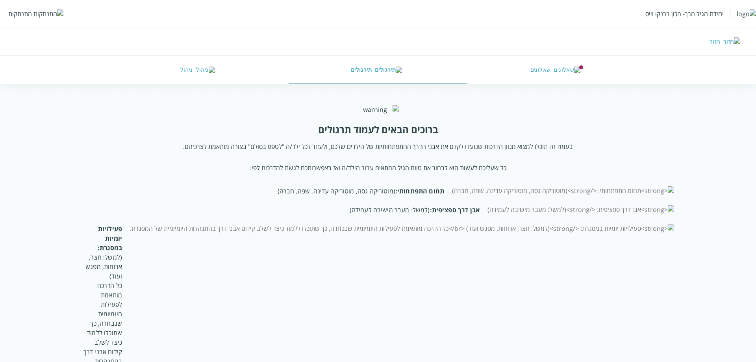
click at [570, 71] on img "button" at bounding box center [567, 70] width 27 height 7
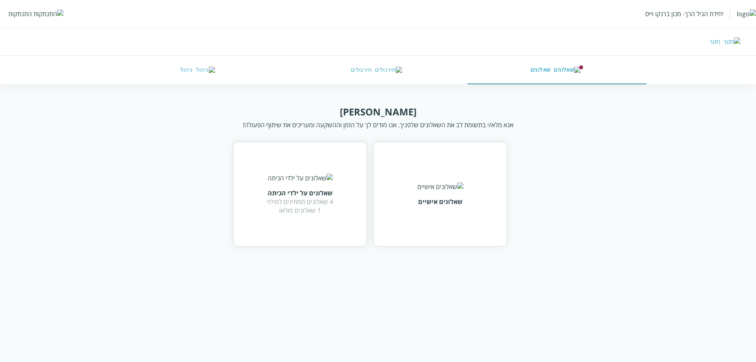
drag, startPoint x: 415, startPoint y: 207, endPoint x: 411, endPoint y: 210, distance: 4.3
click at [413, 209] on div "שאלונים אישיים" at bounding box center [440, 194] width 134 height 105
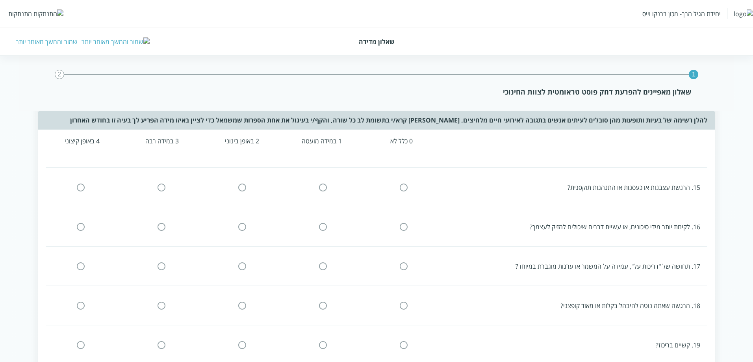
scroll to position [715, 0]
